Goal: Information Seeking & Learning: Find specific fact

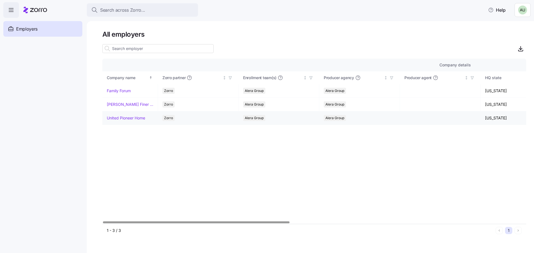
click at [130, 116] on link "United Pioneer Home" at bounding box center [126, 118] width 38 height 6
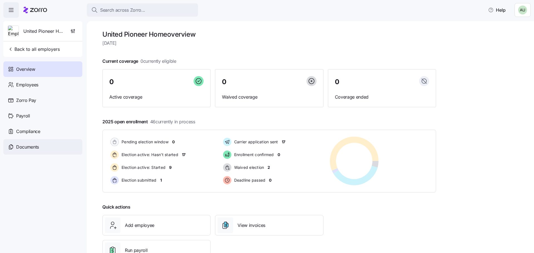
click at [33, 145] on span "Documents" at bounding box center [27, 147] width 23 height 7
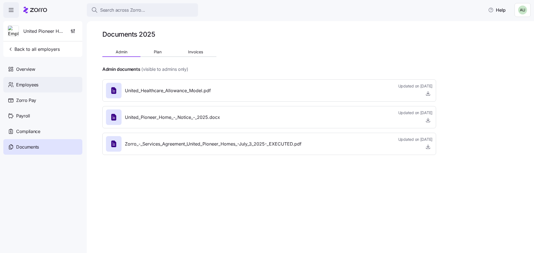
click at [27, 82] on span "Employees" at bounding box center [27, 84] width 22 height 7
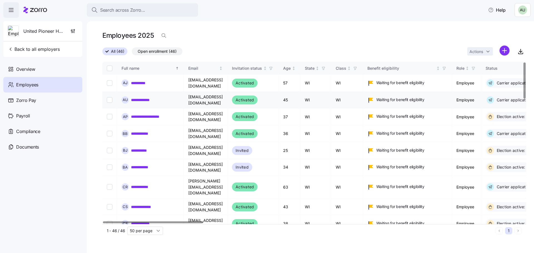
click at [141, 99] on link "**********" at bounding box center [144, 100] width 26 height 6
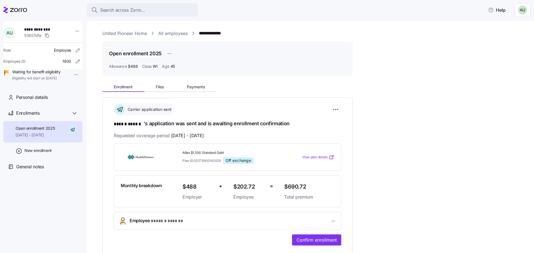
click at [167, 32] on link "All employees" at bounding box center [172, 33] width 29 height 7
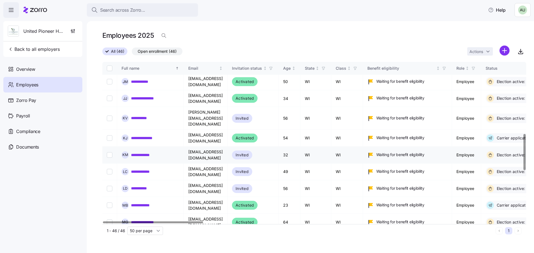
scroll to position [362, 0]
click at [143, 253] on link "**********" at bounding box center [145, 256] width 29 height 6
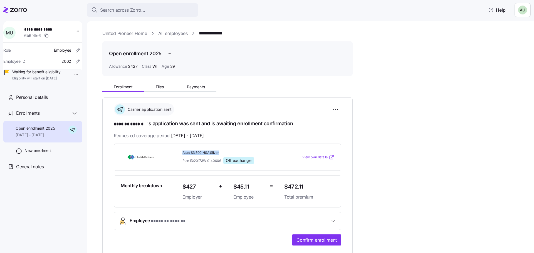
drag, startPoint x: 183, startPoint y: 152, endPoint x: 224, endPoint y: 150, distance: 41.8
click at [224, 151] on span "Atlas $3,500 HSA Silver" at bounding box center [230, 153] width 97 height 5
copy span "Atlas $3,500 HSA Silver"
click at [455, 86] on div "**********" at bounding box center [314, 203] width 424 height 246
click at [177, 32] on link "All employees" at bounding box center [172, 33] width 29 height 7
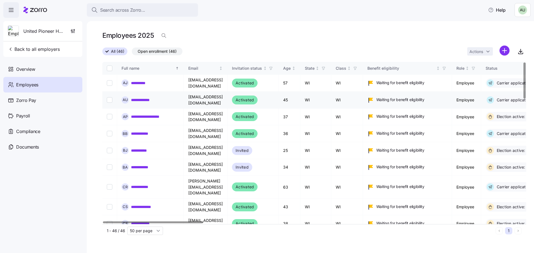
click at [145, 98] on link "**********" at bounding box center [144, 100] width 26 height 6
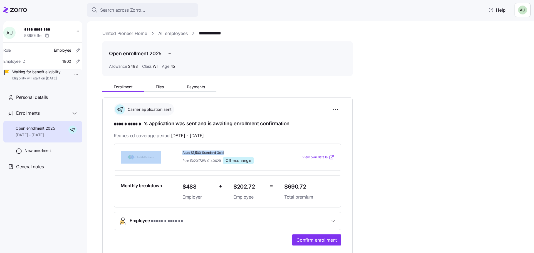
drag, startPoint x: 227, startPoint y: 151, endPoint x: 164, endPoint y: 151, distance: 63.4
click at [164, 151] on div "Atlas $1,500 Standard Gold Plan ID: 20173WI0140029 Off exchange View plan detai…" at bounding box center [227, 157] width 218 height 18
copy div "Atlas $1,500 Standard Gold"
drag, startPoint x: 313, startPoint y: 185, endPoint x: 284, endPoint y: 187, distance: 29.0
click at [284, 187] on div "$690.72 Total premium" at bounding box center [309, 191] width 55 height 23
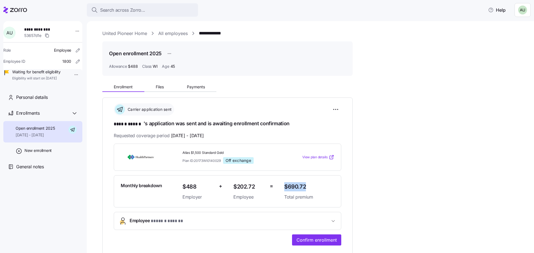
copy span "$690.72"
click at [167, 34] on link "All employees" at bounding box center [172, 33] width 29 height 7
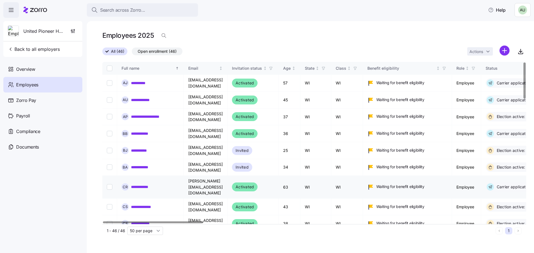
click at [148, 184] on link "**********" at bounding box center [143, 187] width 24 height 6
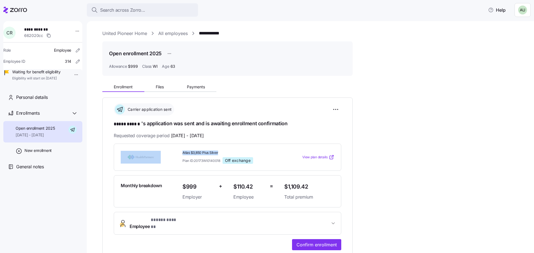
drag, startPoint x: 190, startPoint y: 150, endPoint x: 229, endPoint y: 150, distance: 38.7
click at [229, 150] on div "Atlas $3,850 Plus Silver Plan ID: 20173WI0140018 Off exchange View plan details" at bounding box center [227, 157] width 218 height 18
copy div "Atlas $3,850 Plus Silver"
click at [271, 161] on div "Plan ID: 20173WI0140018 Off exchange" at bounding box center [230, 160] width 97 height 7
drag, startPoint x: 280, startPoint y: 185, endPoint x: 308, endPoint y: 185, distance: 28.1
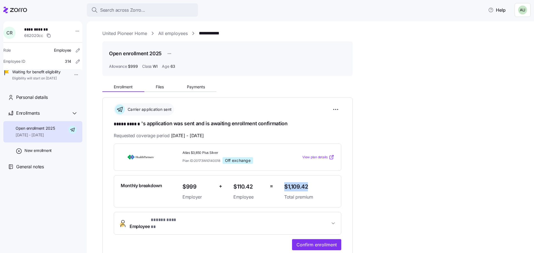
click at [308, 185] on div "Monthly breakdown $999 Employer + $110.42 Employee = $1,109.42 Total premium" at bounding box center [227, 191] width 218 height 23
click at [315, 183] on span "$1,109.42" at bounding box center [309, 186] width 50 height 9
drag, startPoint x: 314, startPoint y: 184, endPoint x: 289, endPoint y: 188, distance: 25.1
click at [289, 188] on span "$1,109.42" at bounding box center [309, 186] width 50 height 9
copy span "1,109.42"
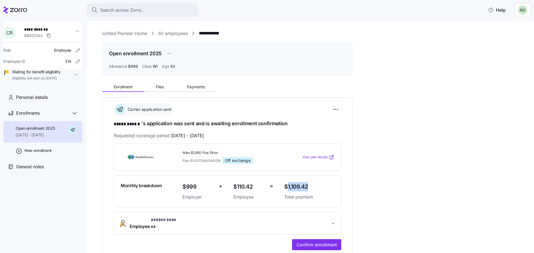
click at [166, 31] on link "All employees" at bounding box center [172, 33] width 29 height 7
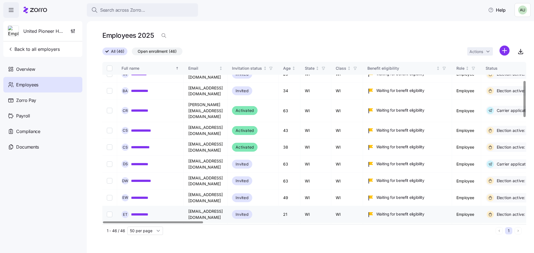
scroll to position [83, 0]
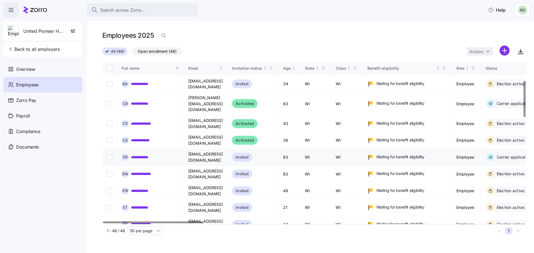
click at [143, 155] on link "**********" at bounding box center [145, 158] width 28 height 6
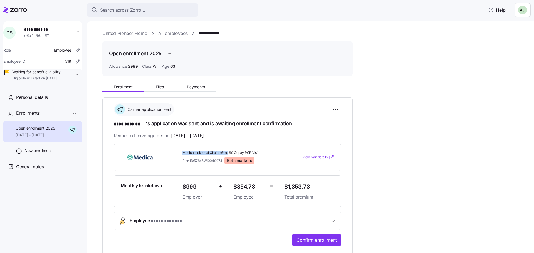
drag, startPoint x: 181, startPoint y: 152, endPoint x: 228, endPoint y: 152, distance: 47.0
click at [228, 152] on div "Medica Individual Choice Gold $0 Copay PCP Visits Plan ID: 57845WI0040074 Both …" at bounding box center [231, 157] width 102 height 18
copy span "Medica Individual Choice Gold"
click at [421, 89] on div "**********" at bounding box center [314, 203] width 424 height 246
drag, startPoint x: 312, startPoint y: 186, endPoint x: 289, endPoint y: 188, distance: 23.2
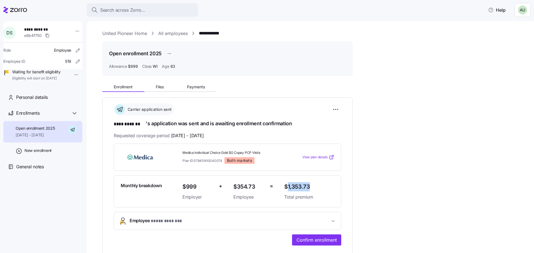
click at [289, 188] on span "$1,353.73" at bounding box center [309, 186] width 50 height 9
copy span "1,353.73"
click at [167, 34] on link "All employees" at bounding box center [172, 33] width 29 height 7
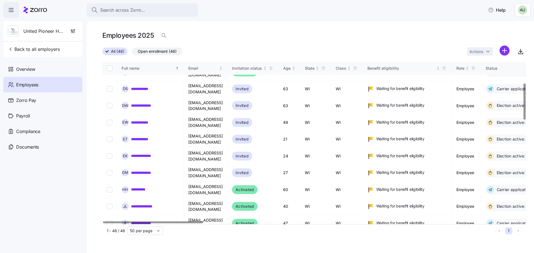
scroll to position [167, 0]
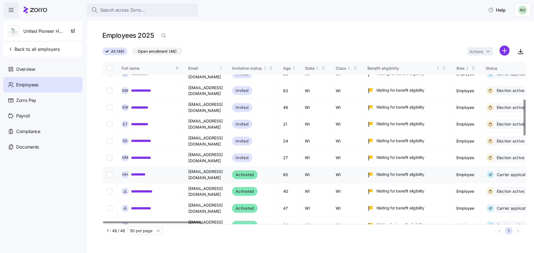
click at [131, 171] on div "**********" at bounding box center [151, 174] width 58 height 7
click at [142, 172] on link "**********" at bounding box center [140, 175] width 18 height 6
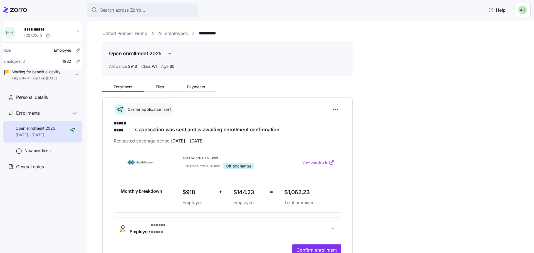
scroll to position [28, 0]
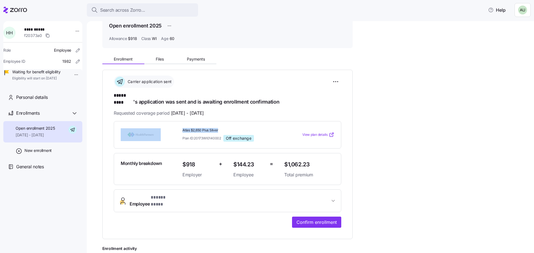
drag, startPoint x: 180, startPoint y: 123, endPoint x: 225, endPoint y: 121, distance: 45.1
click at [225, 121] on div "Atlas $2,650 Plus Silver Plan ID: 20173WI0140002 Off exchange View plan details" at bounding box center [227, 135] width 227 height 28
drag, startPoint x: 313, startPoint y: 157, endPoint x: 288, endPoint y: 163, distance: 25.7
click at [288, 163] on span "$1,062.23" at bounding box center [309, 164] width 50 height 9
copy span "1,062.23"
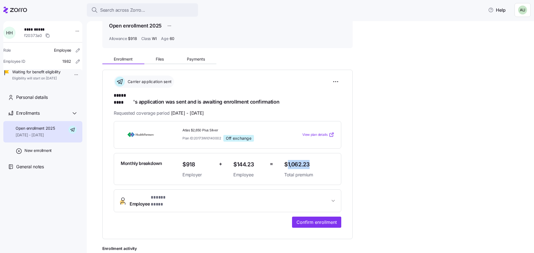
scroll to position [0, 0]
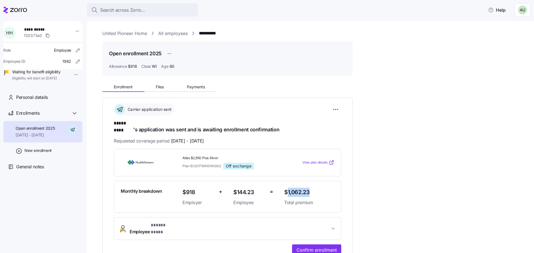
click at [171, 33] on link "All employees" at bounding box center [172, 33] width 29 height 7
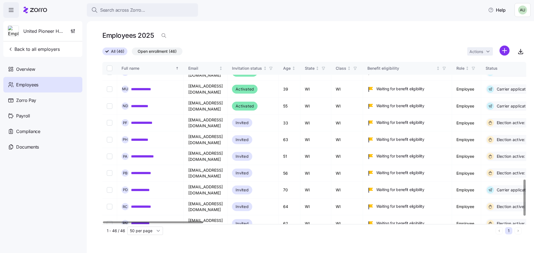
scroll to position [550, 0]
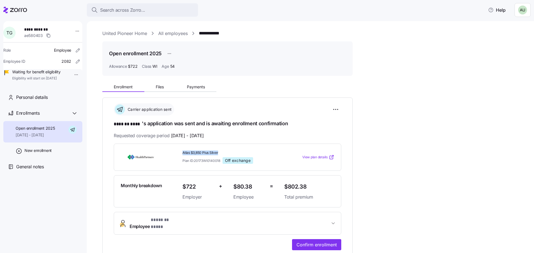
drag, startPoint x: 180, startPoint y: 151, endPoint x: 227, endPoint y: 152, distance: 47.0
click at [228, 152] on div "Atlas $3,850 Plus Silver Plan ID: 20173WI0140018 Off exchange" at bounding box center [231, 157] width 102 height 18
copy span "Atlas $3,850 Plus Silver"
click at [316, 185] on span "$802.38" at bounding box center [309, 186] width 50 height 9
drag, startPoint x: 307, startPoint y: 187, endPoint x: 289, endPoint y: 189, distance: 18.0
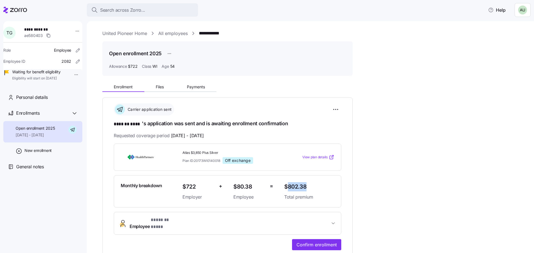
click at [289, 189] on span "$802.38" at bounding box center [309, 186] width 50 height 9
copy span "802.38"
click at [177, 36] on link "All employees" at bounding box center [172, 33] width 29 height 7
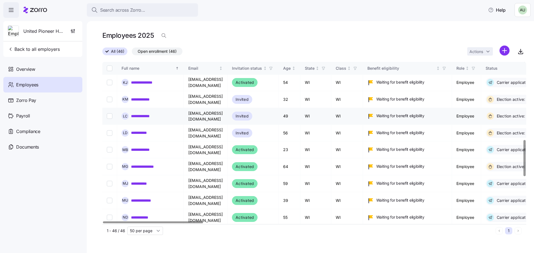
scroll to position [417, 0]
click at [146, 215] on link "**********" at bounding box center [145, 218] width 28 height 6
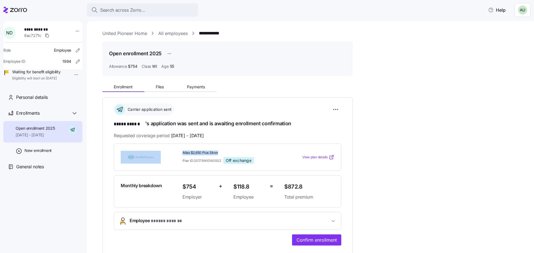
drag, startPoint x: 221, startPoint y: 149, endPoint x: 179, endPoint y: 153, distance: 41.9
click at [179, 152] on div "Atlas $2,650 Plus Silver Plan ID: 20173WI0140002 Off exchange View plan details" at bounding box center [227, 158] width 227 height 28
